Goal: Information Seeking & Learning: Find specific fact

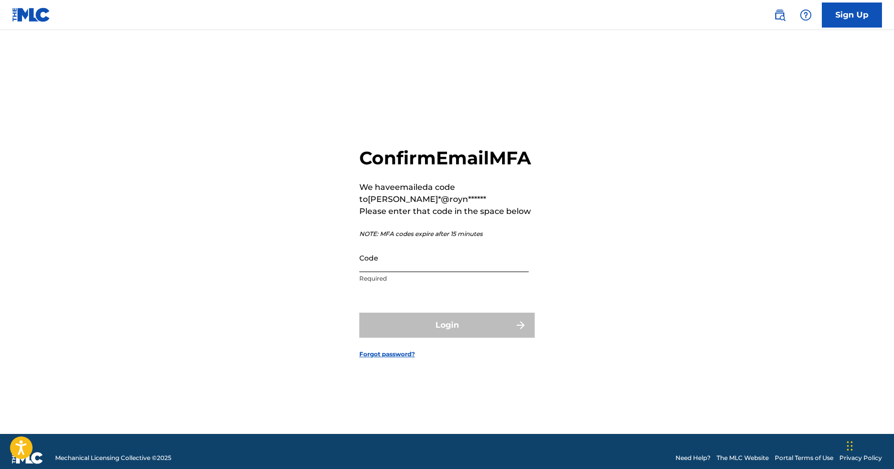
click at [408, 265] on input "Code" at bounding box center [443, 257] width 169 height 29
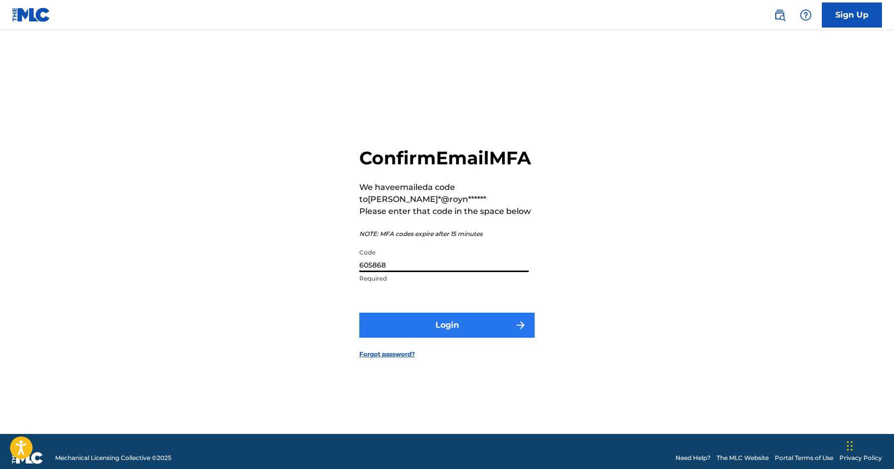
type input "605868"
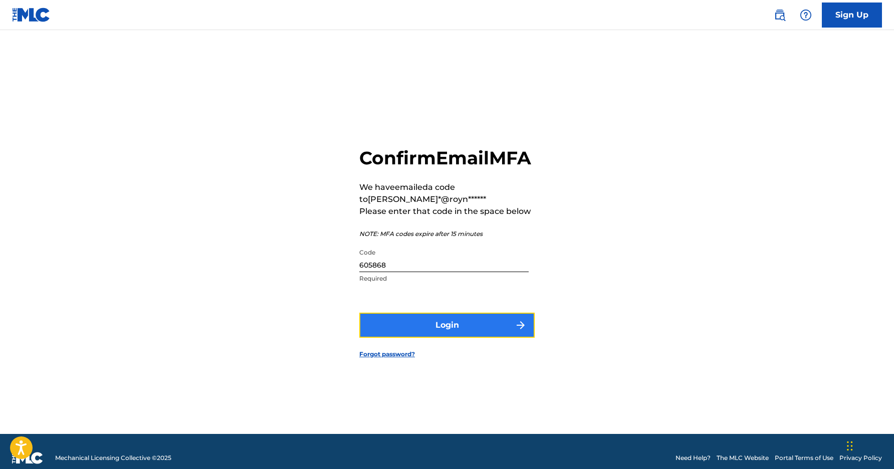
click at [465, 335] on button "Login" at bounding box center [446, 325] width 175 height 25
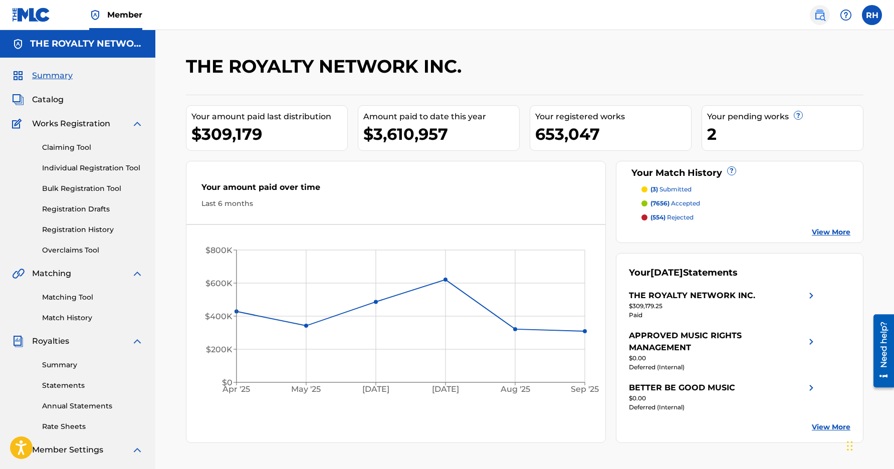
click at [820, 14] on img at bounding box center [819, 15] width 12 height 12
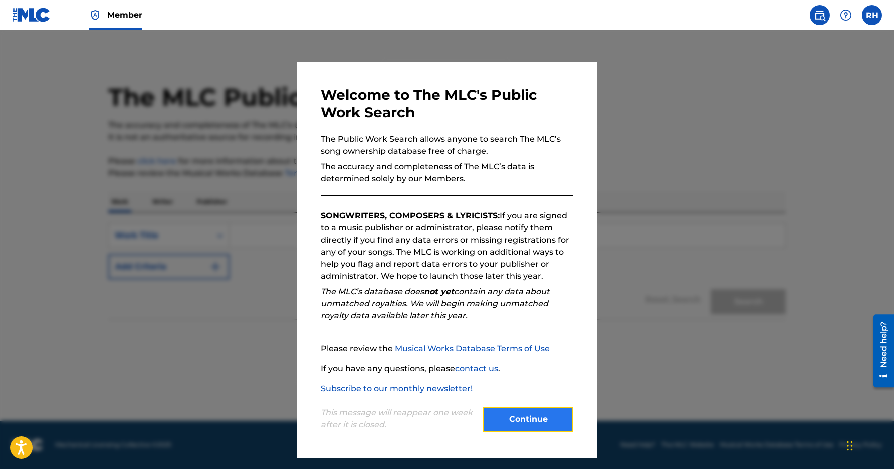
click at [522, 412] on button "Continue" at bounding box center [528, 419] width 90 height 25
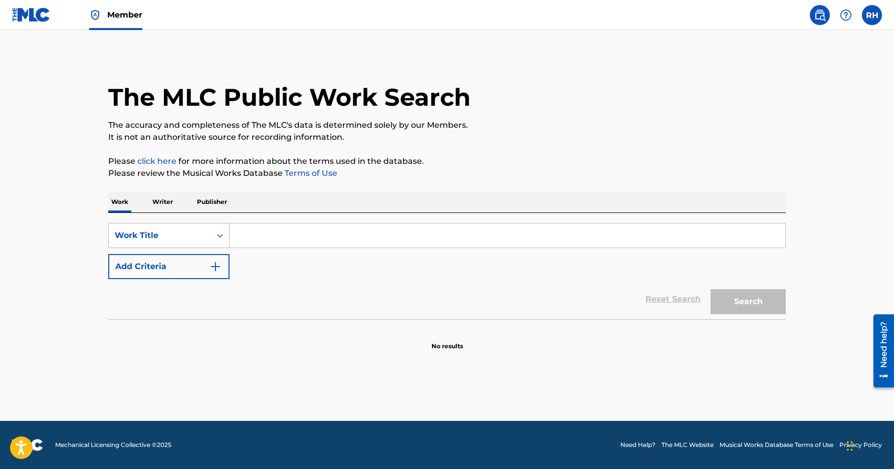
click at [213, 239] on div "Search Form" at bounding box center [220, 235] width 18 height 18
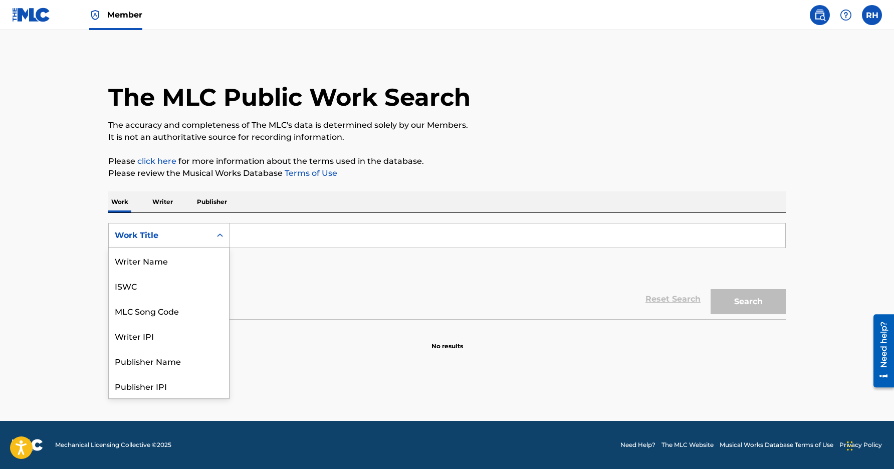
scroll to position [50, 0]
click at [178, 265] on div "MLC Song Code" at bounding box center [169, 260] width 120 height 25
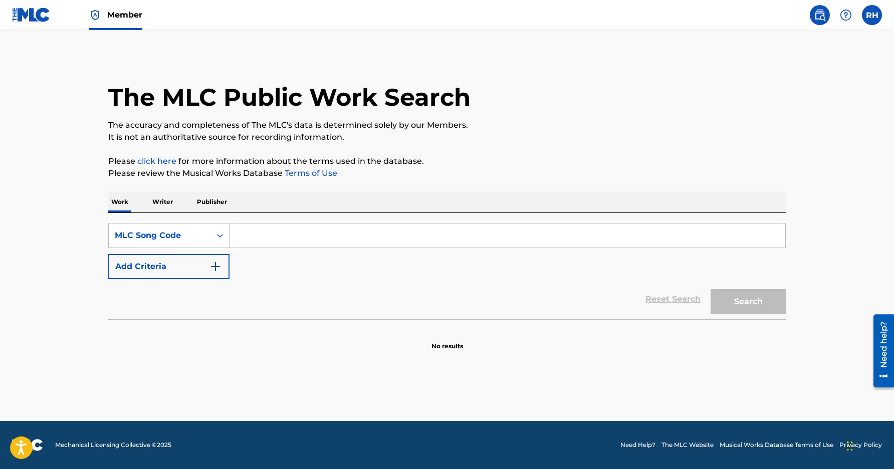
click at [415, 225] on input "Search Form" at bounding box center [506, 235] width 555 height 24
paste input "Y25875"
type input "Y25875"
click at [735, 290] on button "Search" at bounding box center [747, 301] width 75 height 25
click at [740, 290] on button "Search" at bounding box center [747, 301] width 75 height 25
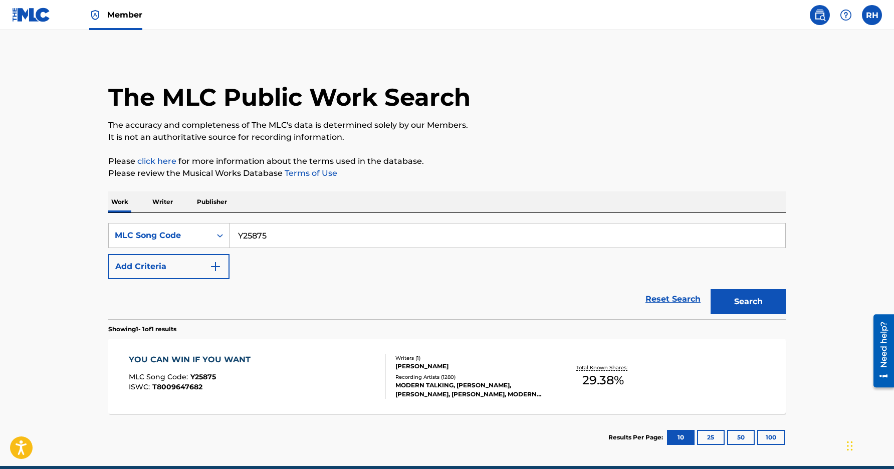
scroll to position [45, 0]
